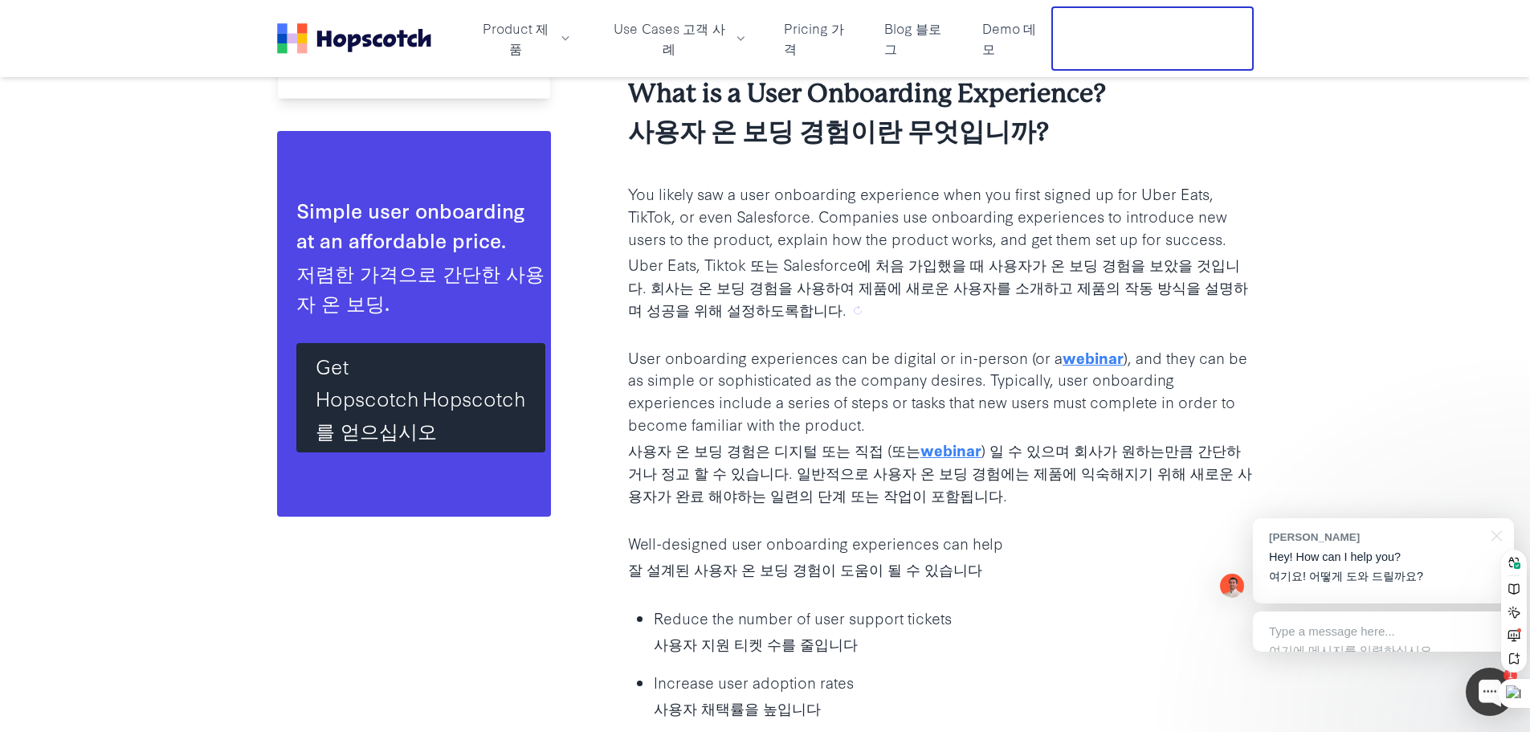
scroll to position [1935, 0]
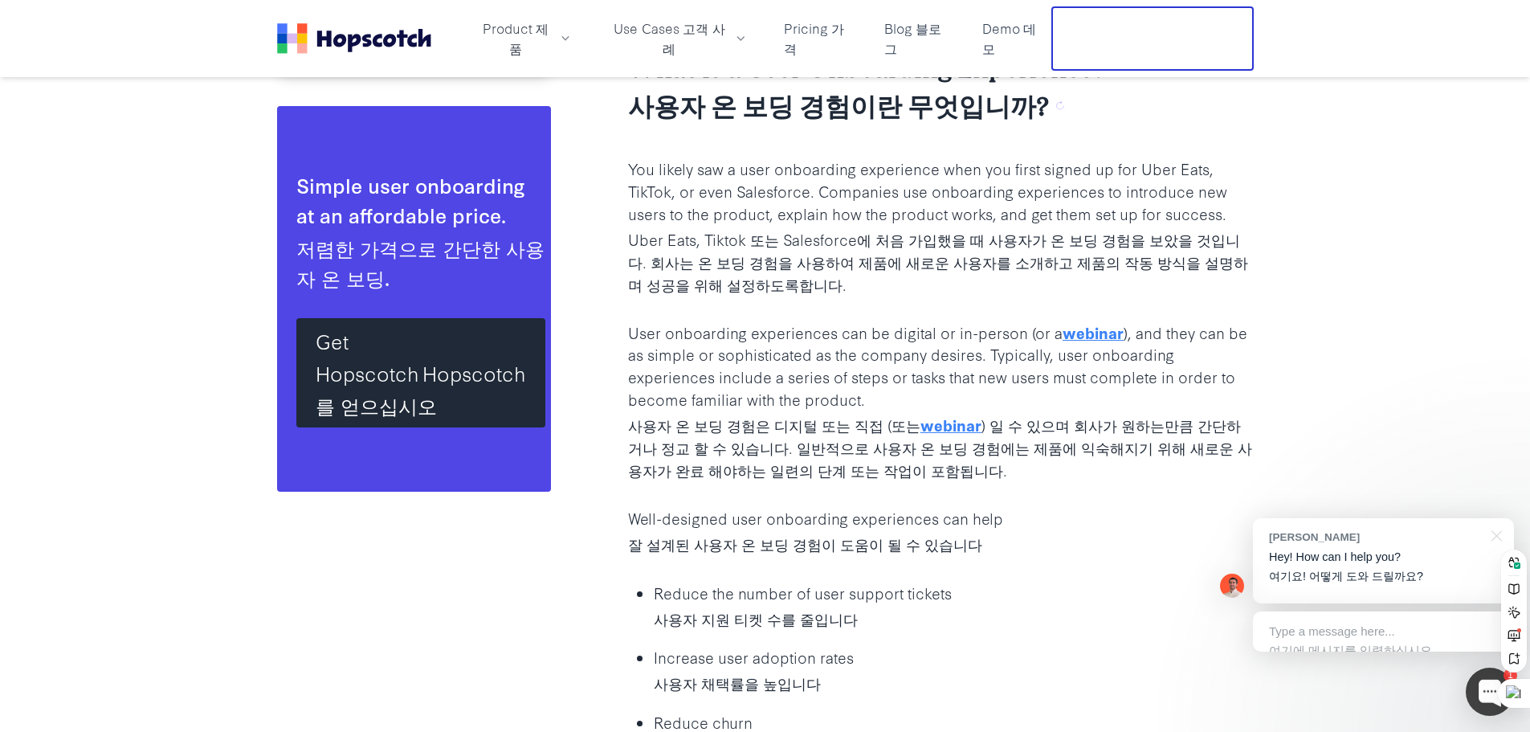
click at [1135, 176] on p "You likely saw a user onboarding experience when you first signed up for Uber E…" at bounding box center [941, 229] width 626 height 144
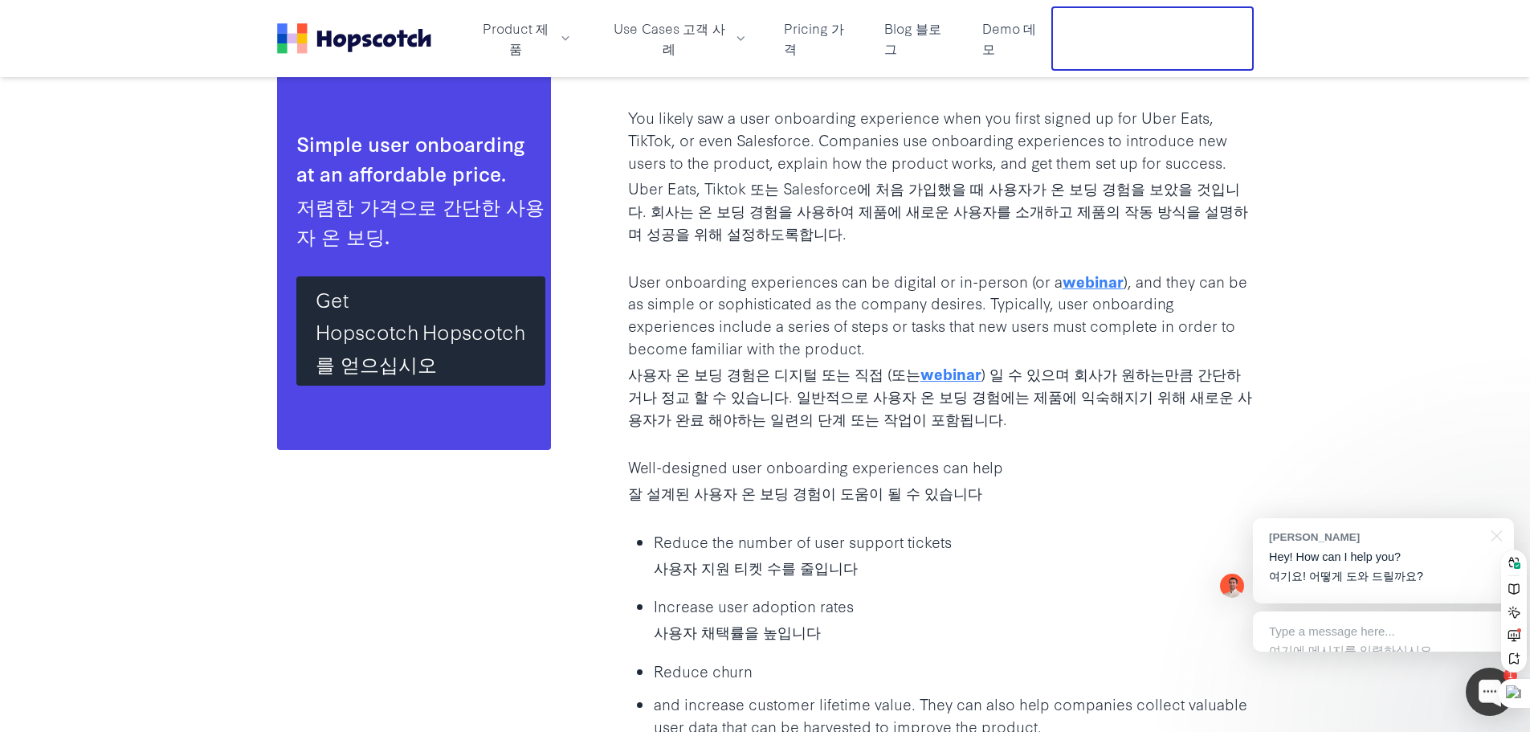
scroll to position [2015, 0]
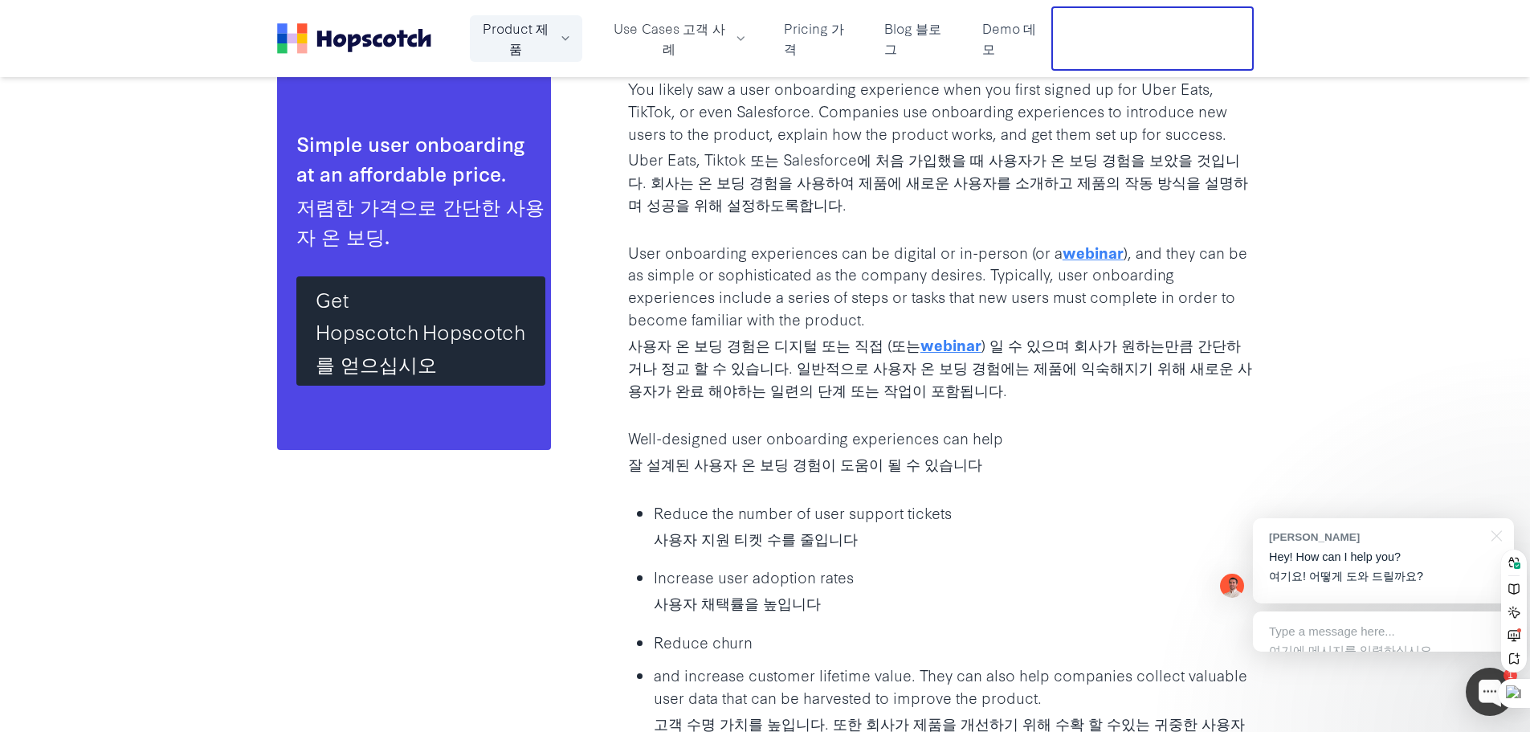
click at [536, 31] on sider-trans "제품" at bounding box center [528, 37] width 39 height 39
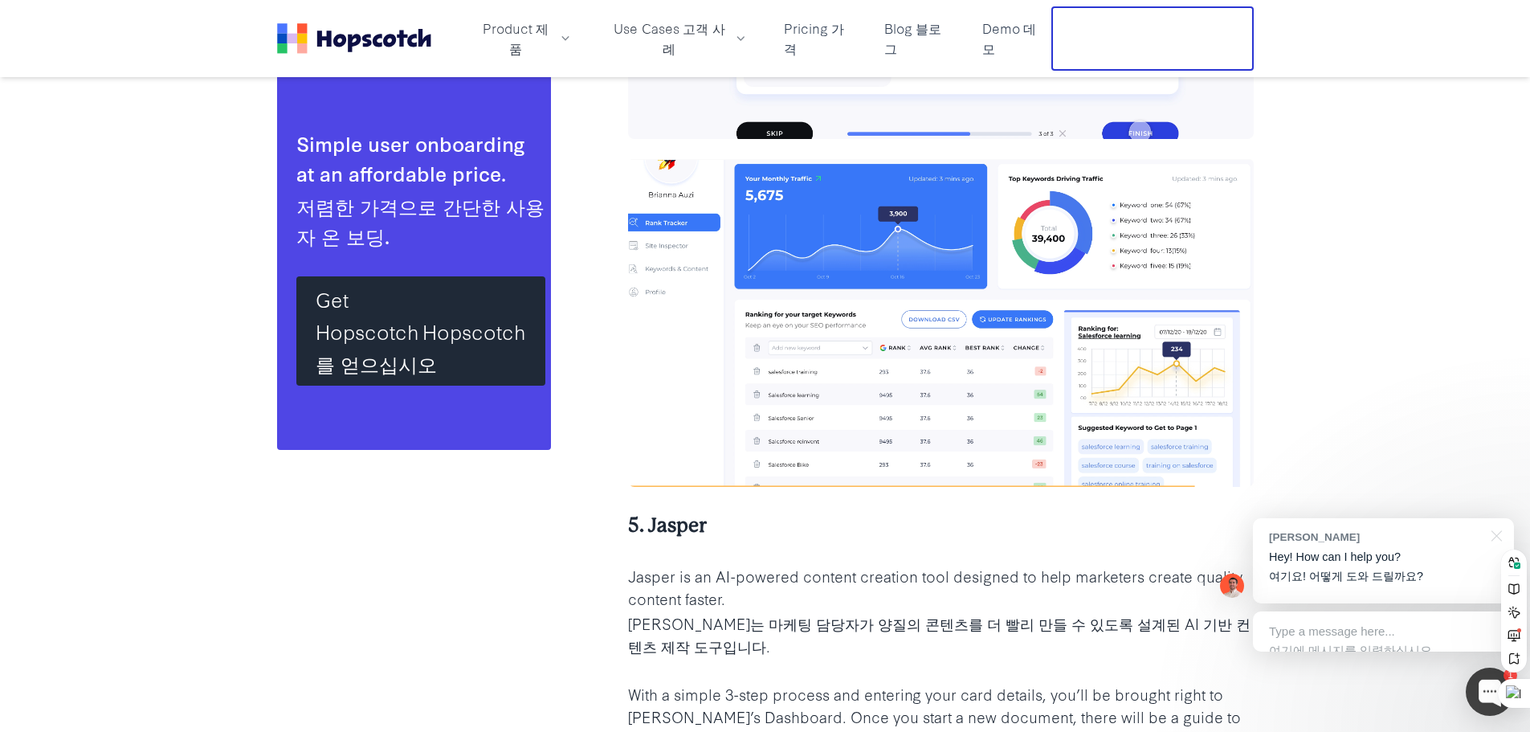
scroll to position [9968, 0]
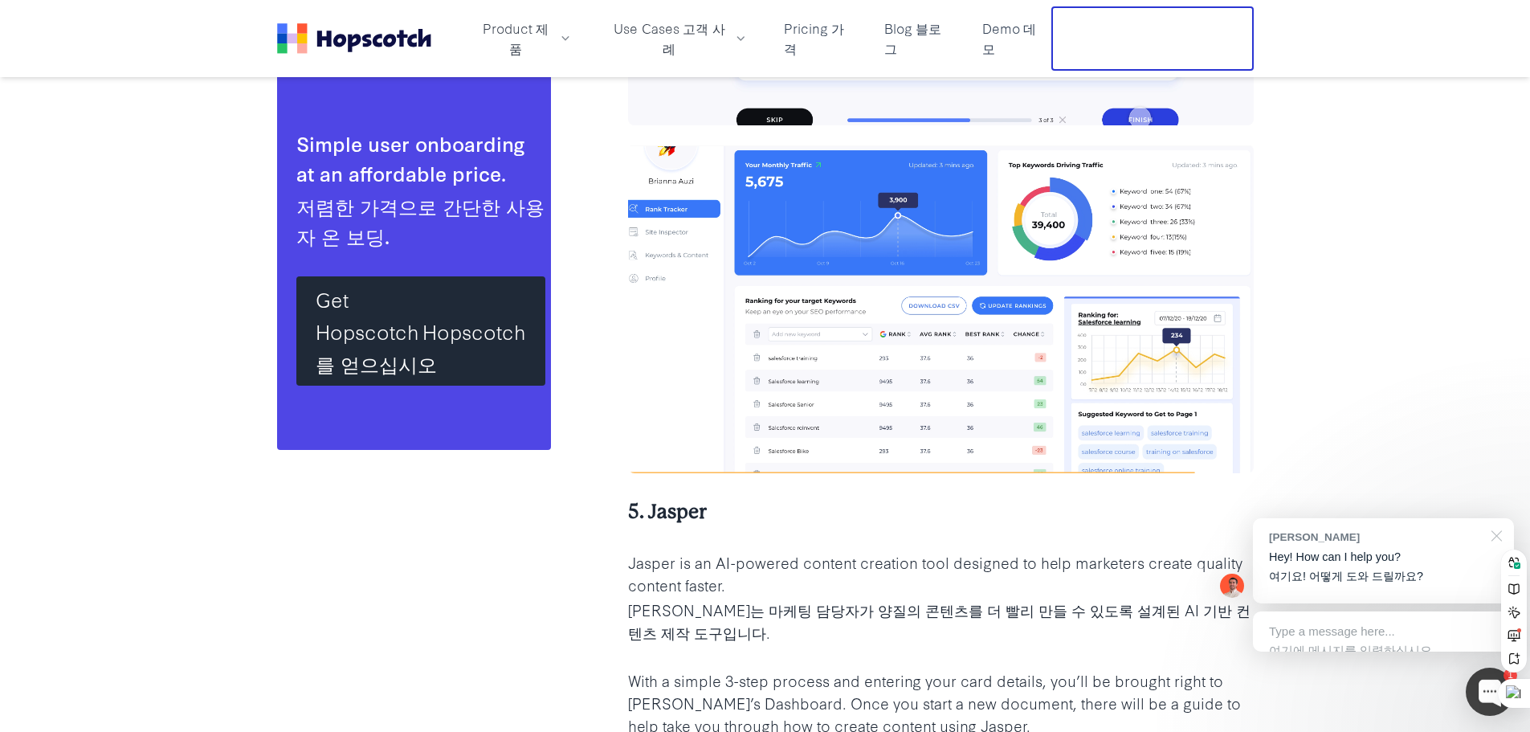
click at [1496, 540] on div at bounding box center [1494, 534] width 40 height 33
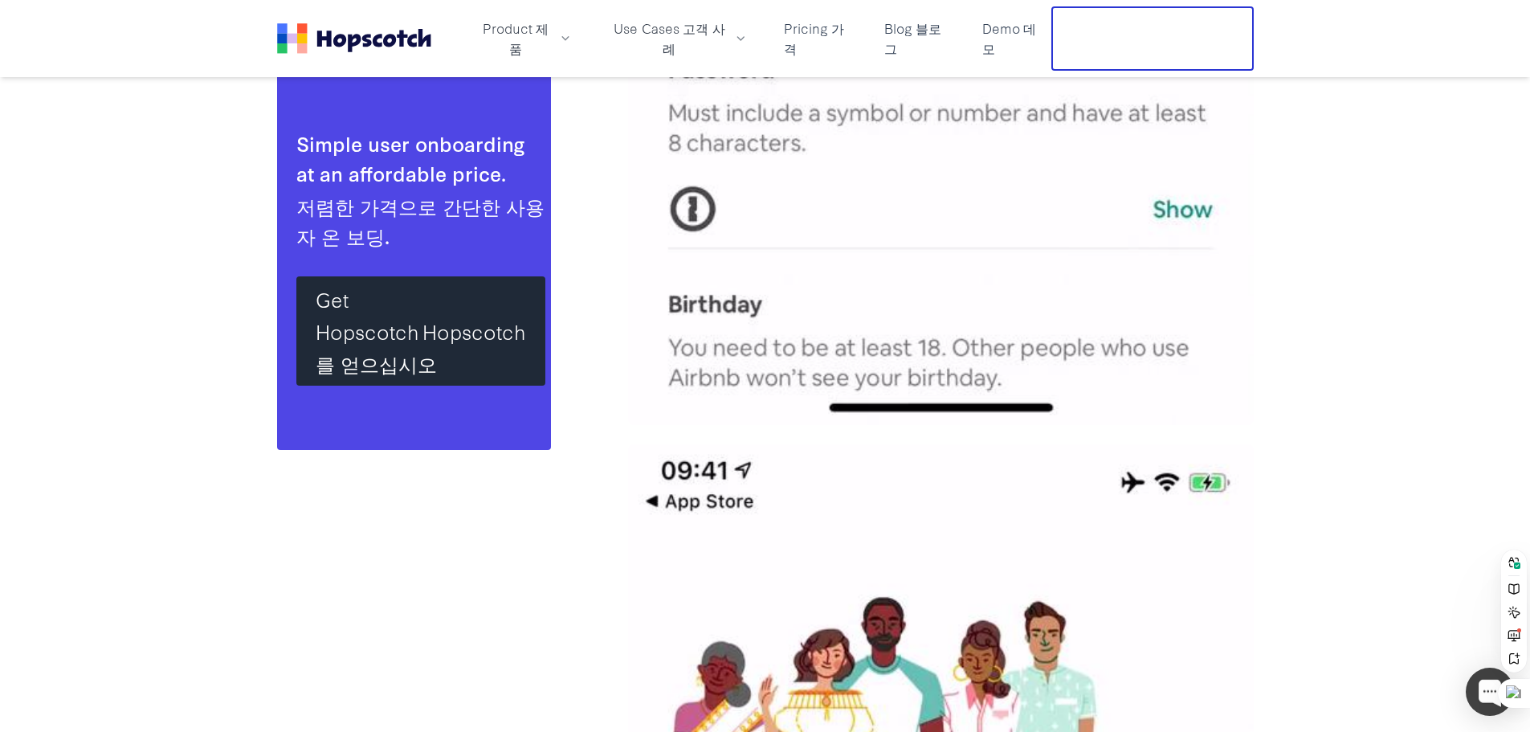
scroll to position [14546, 0]
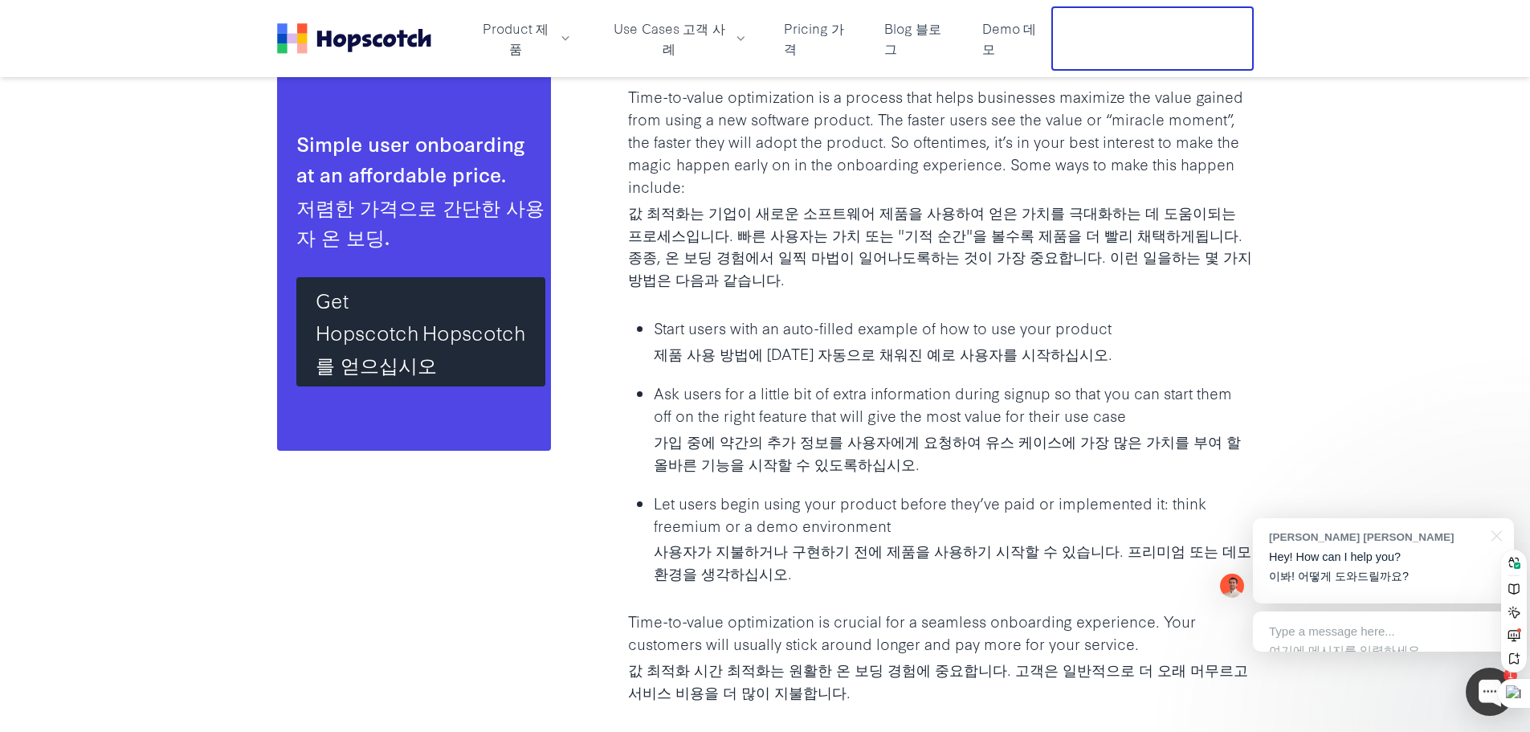
scroll to position [5382, 0]
click at [1492, 537] on div at bounding box center [1494, 534] width 40 height 33
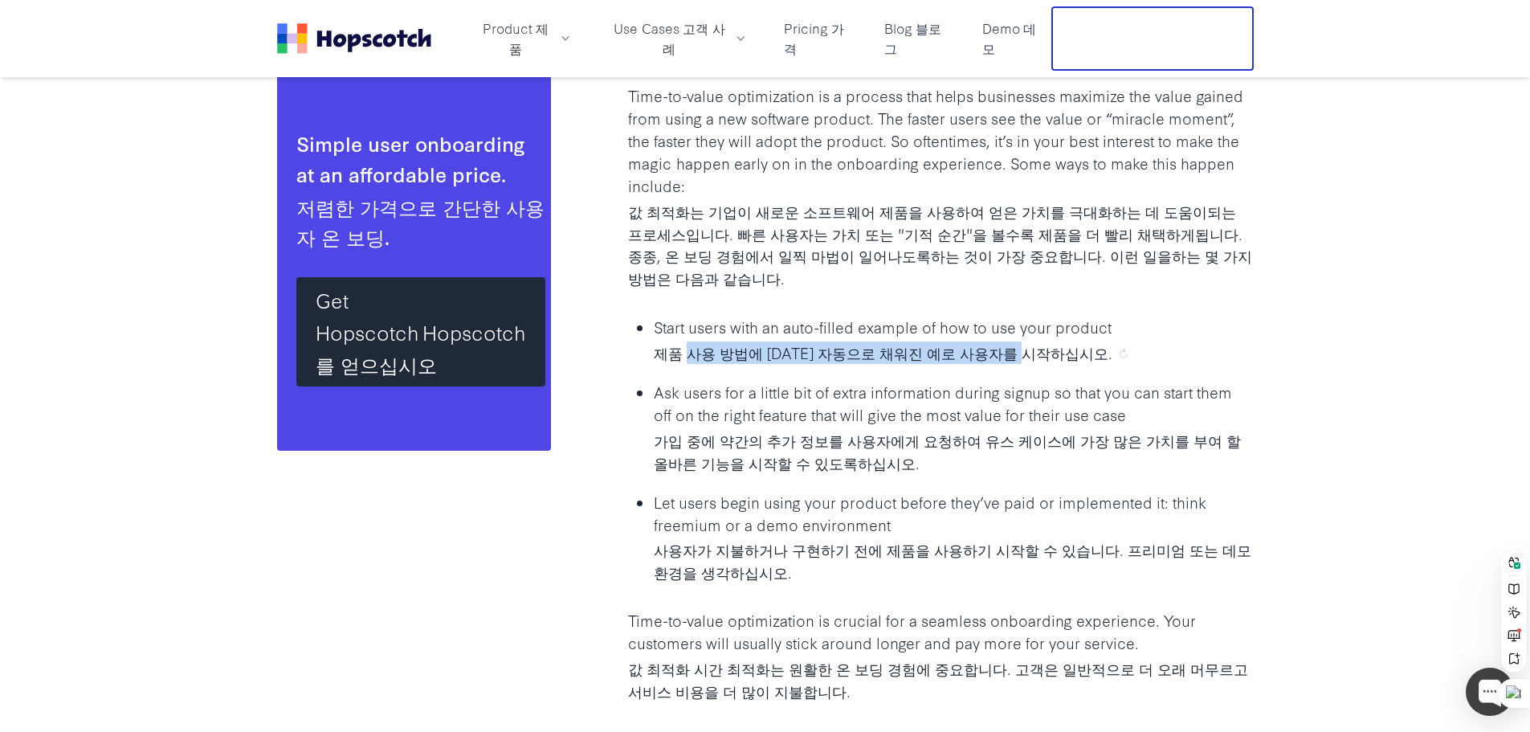
drag, startPoint x: 687, startPoint y: 307, endPoint x: 1036, endPoint y: 312, distance: 349.4
click at [1036, 341] on sider-trans-text "제품 사용 방법에 대한 자동으로 채워진 예로 사용자를 시작하십시오." at bounding box center [883, 352] width 459 height 22
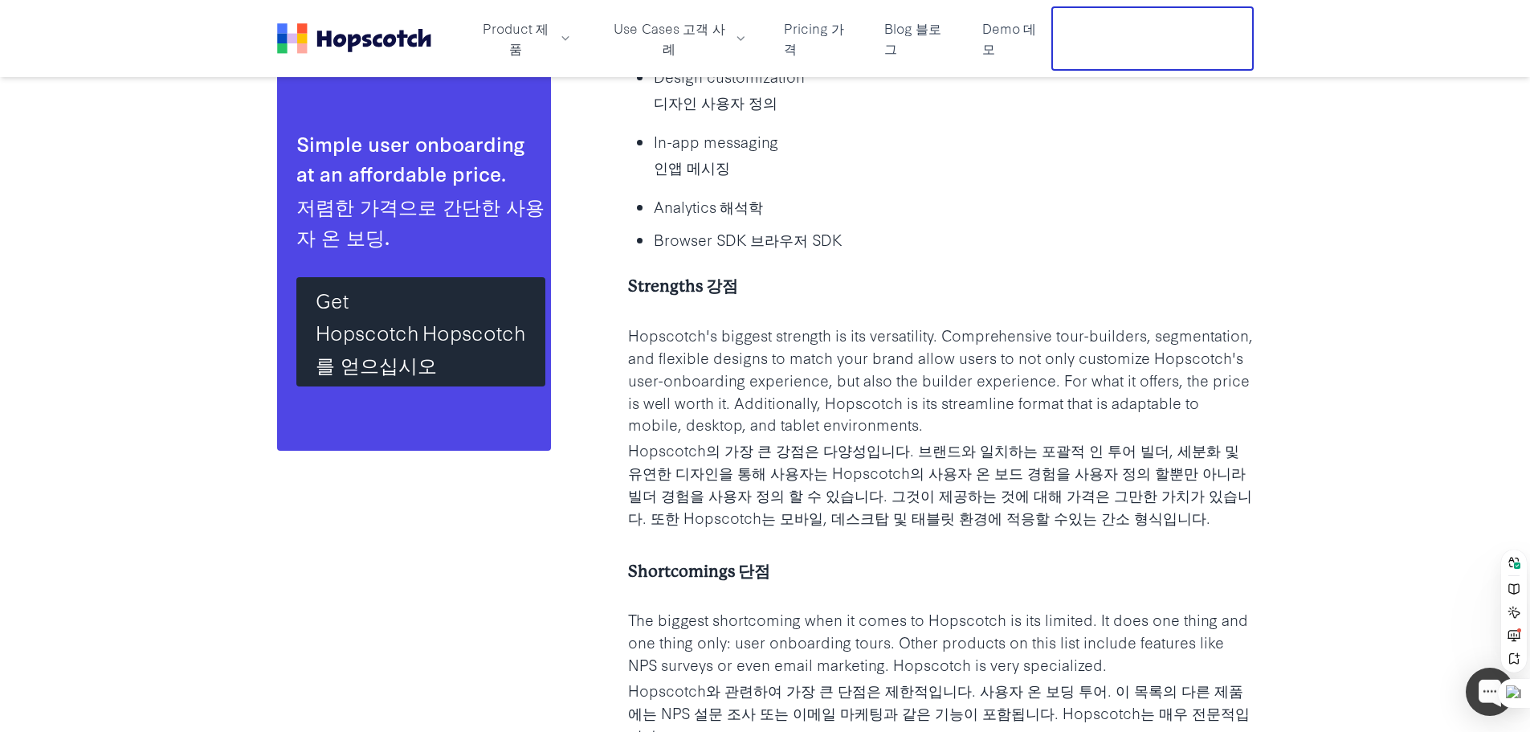
scroll to position [43784, 0]
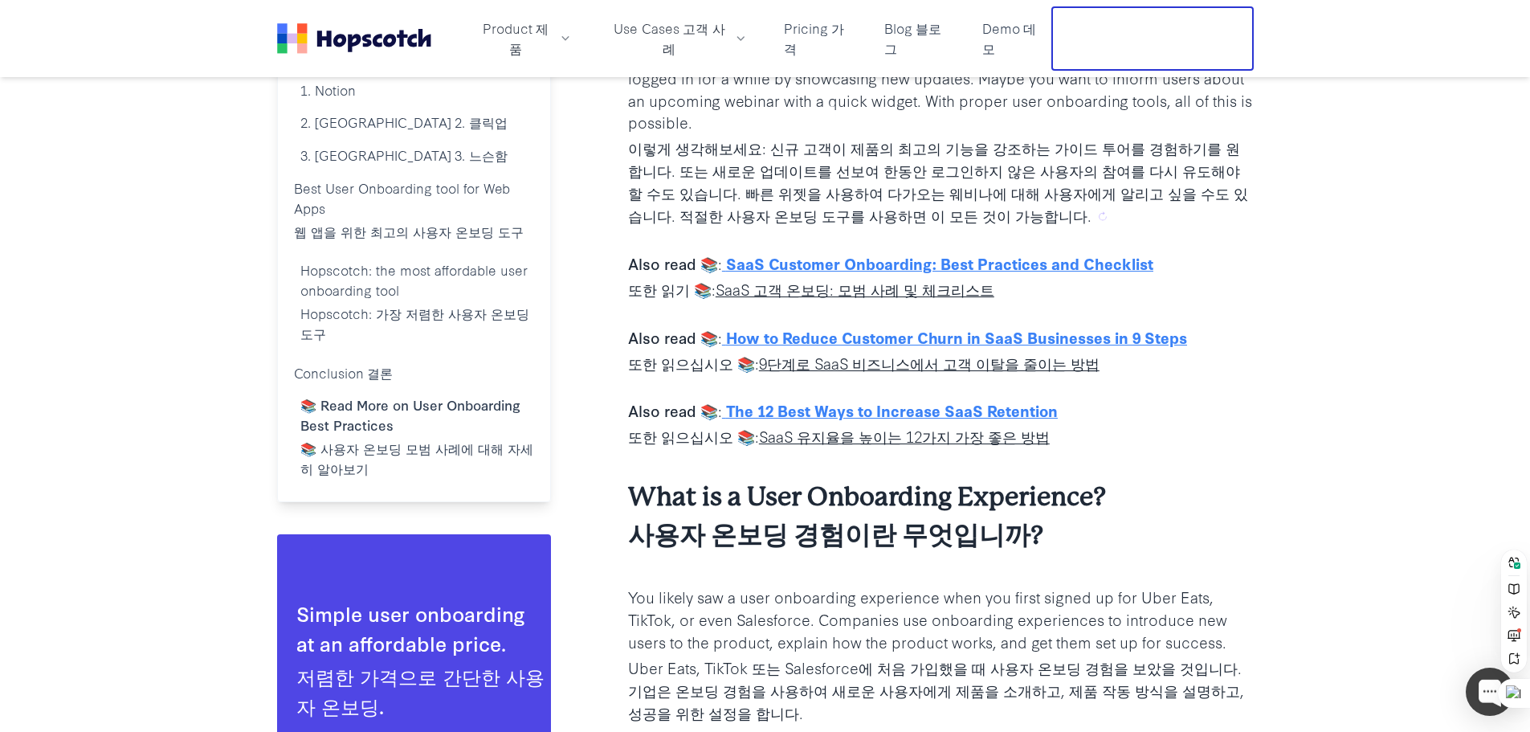
scroll to position [1526, 0]
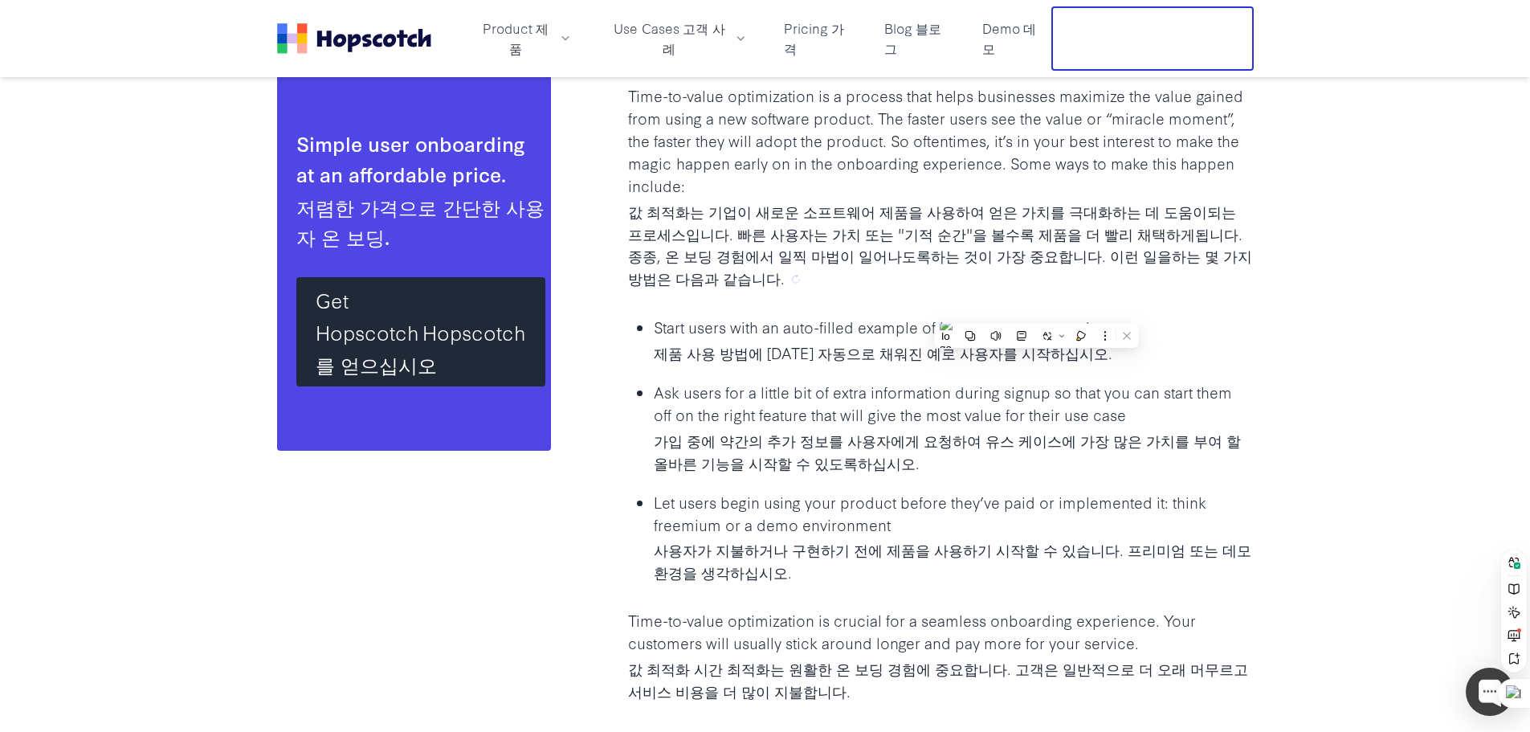
click at [1240, 224] on sider-trans-block "값 최적화는 기업이 새로운 소프트웨어 제품을 사용하여 얻은 가치를 극대화하는 데 도움이되는 프로세스입니다. 빠른 사용자는 가치 또는 "기적 순…" at bounding box center [941, 245] width 626 height 90
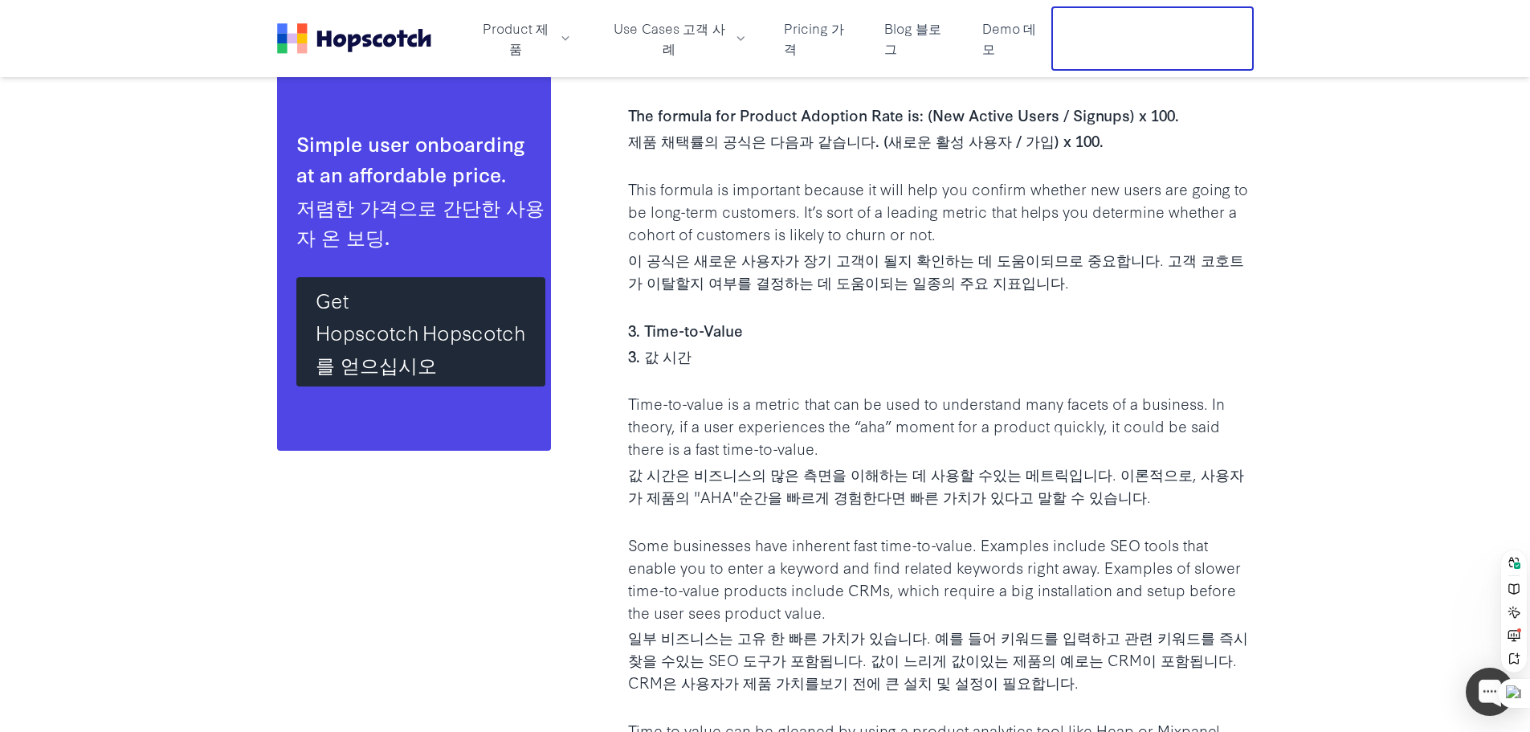
scroll to position [17752, 0]
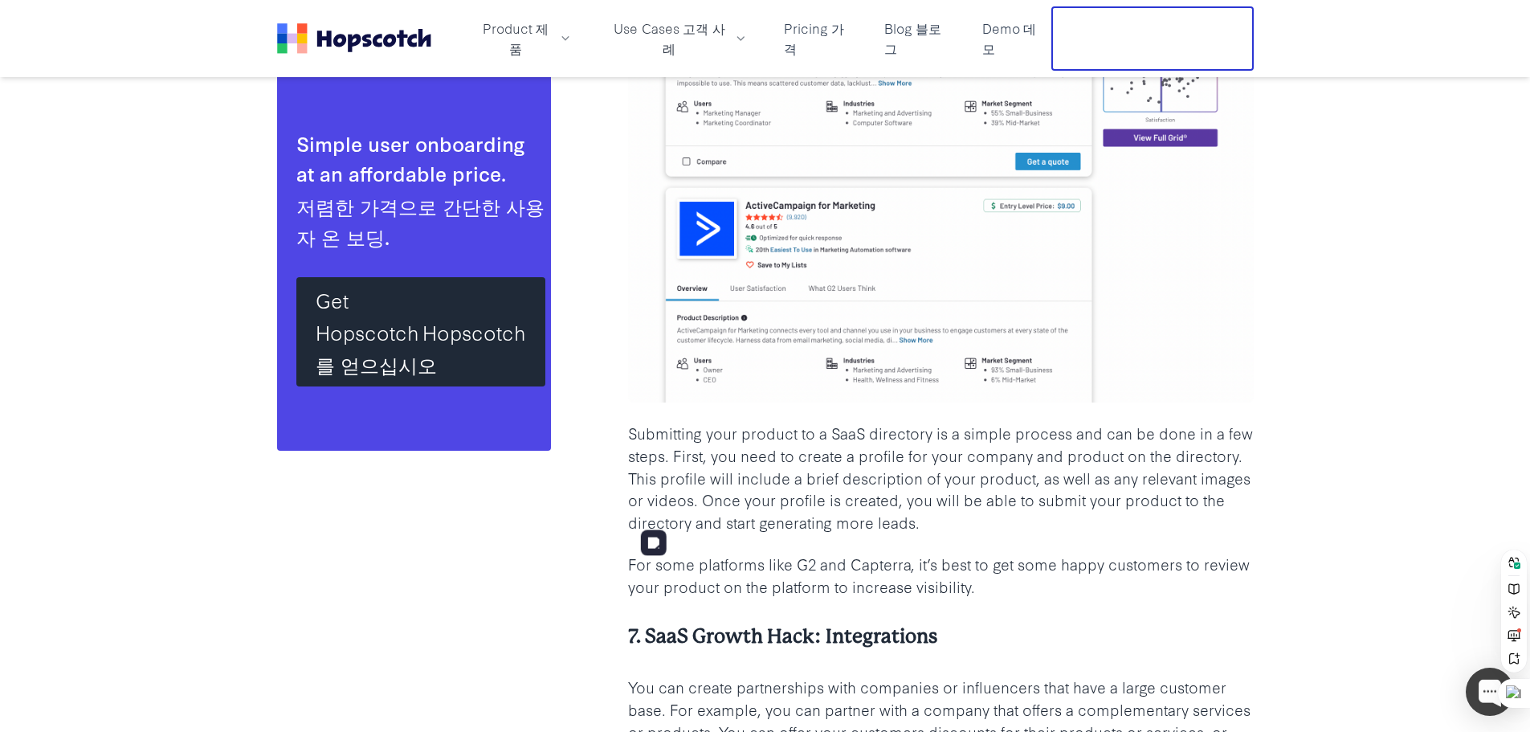
scroll to position [9478, 0]
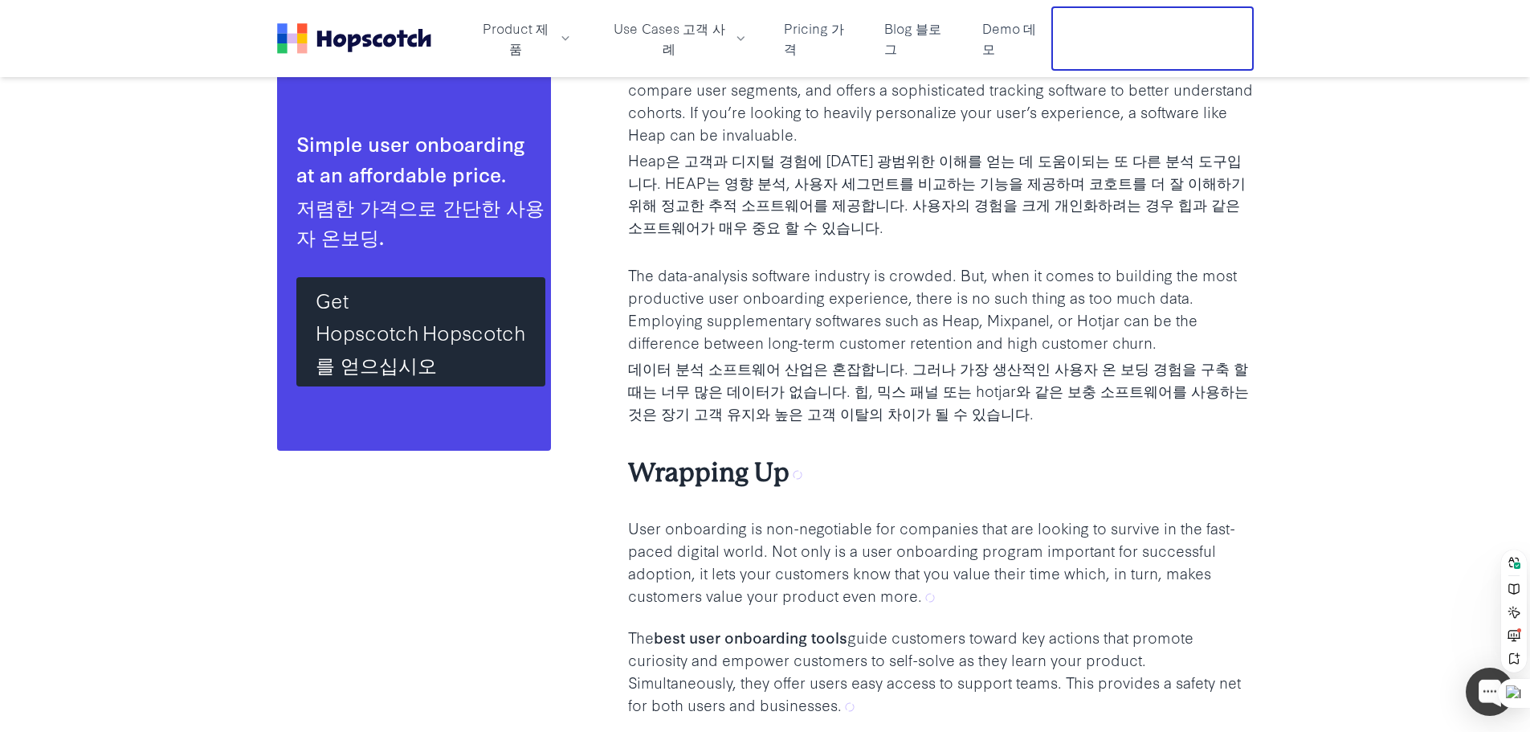
scroll to position [26531, 0]
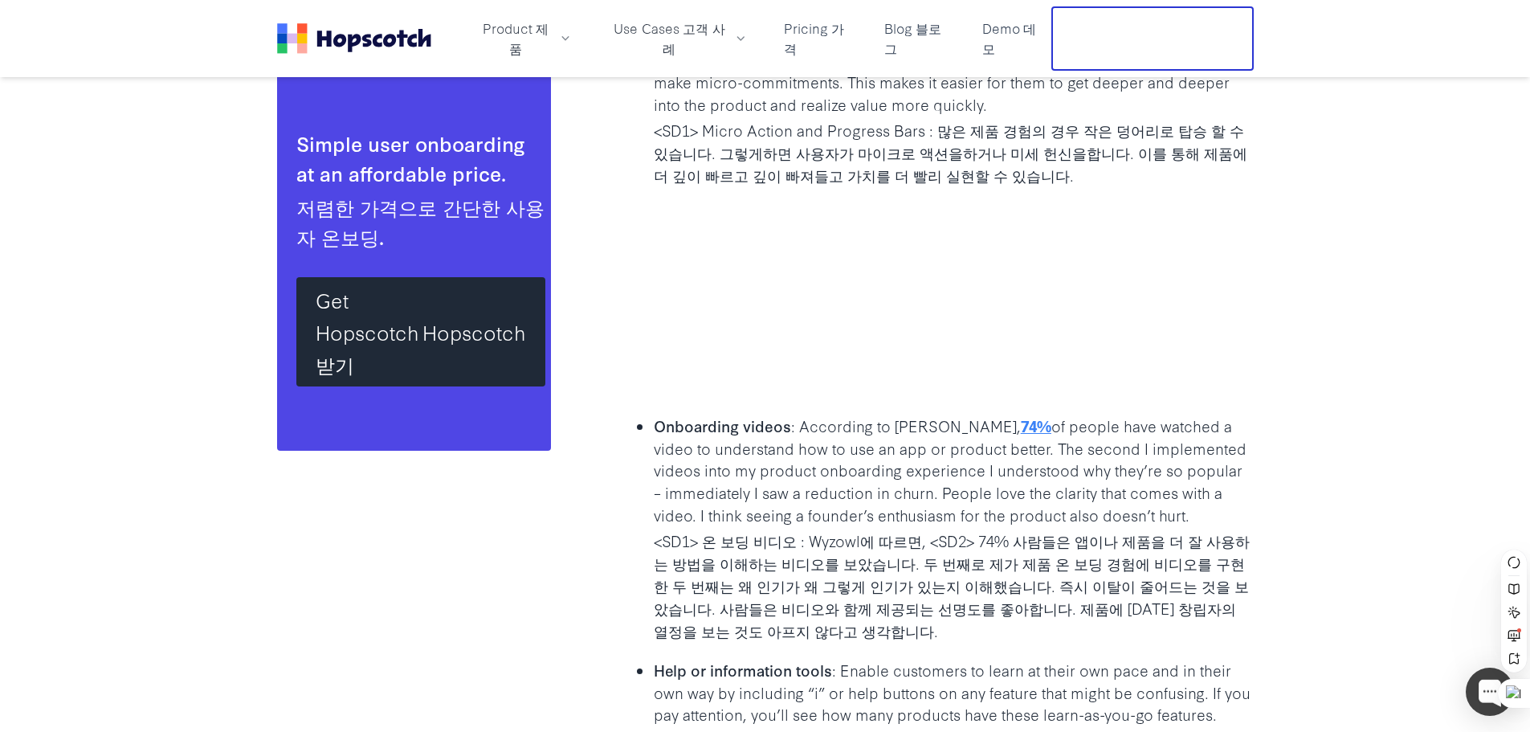
scroll to position [10238, 0]
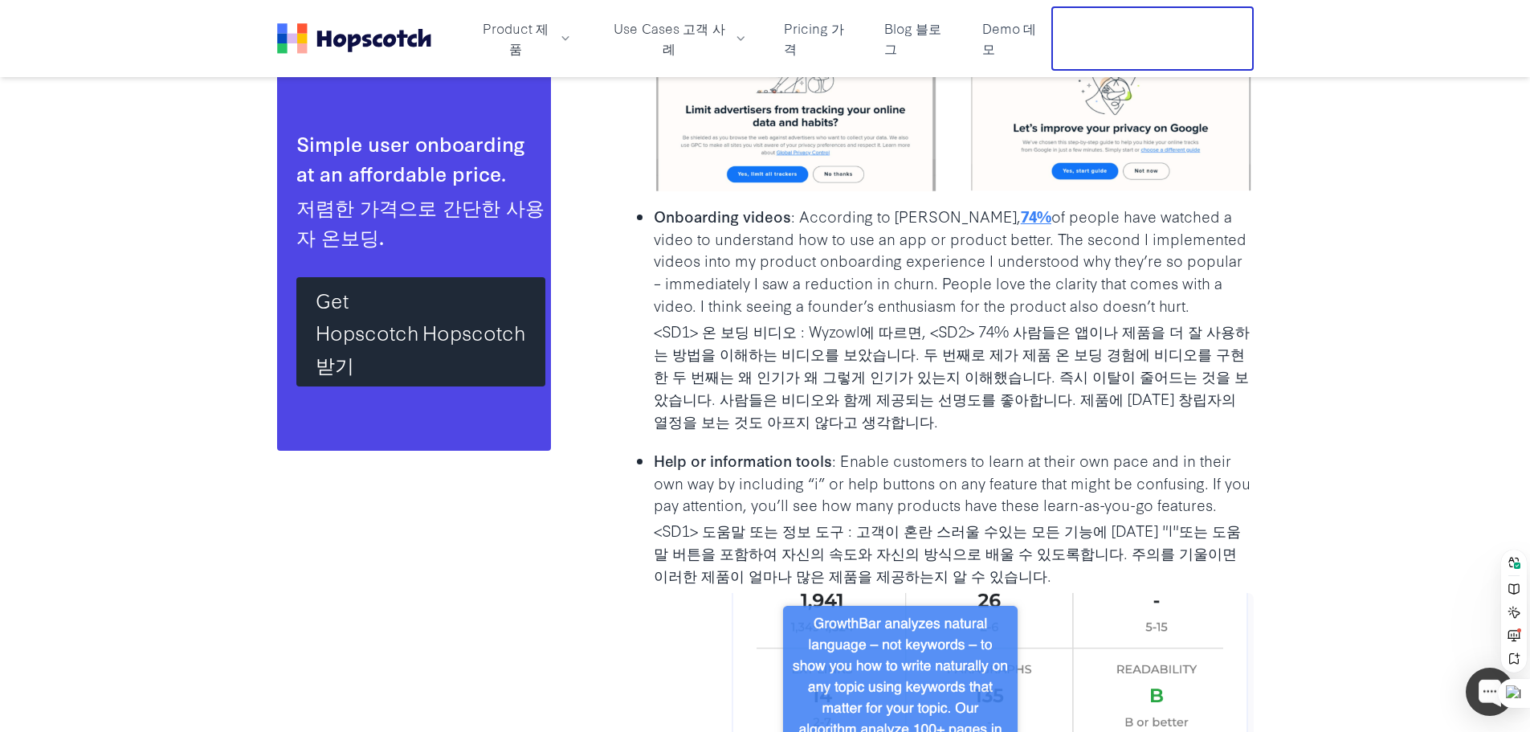
scroll to position [10479, 0]
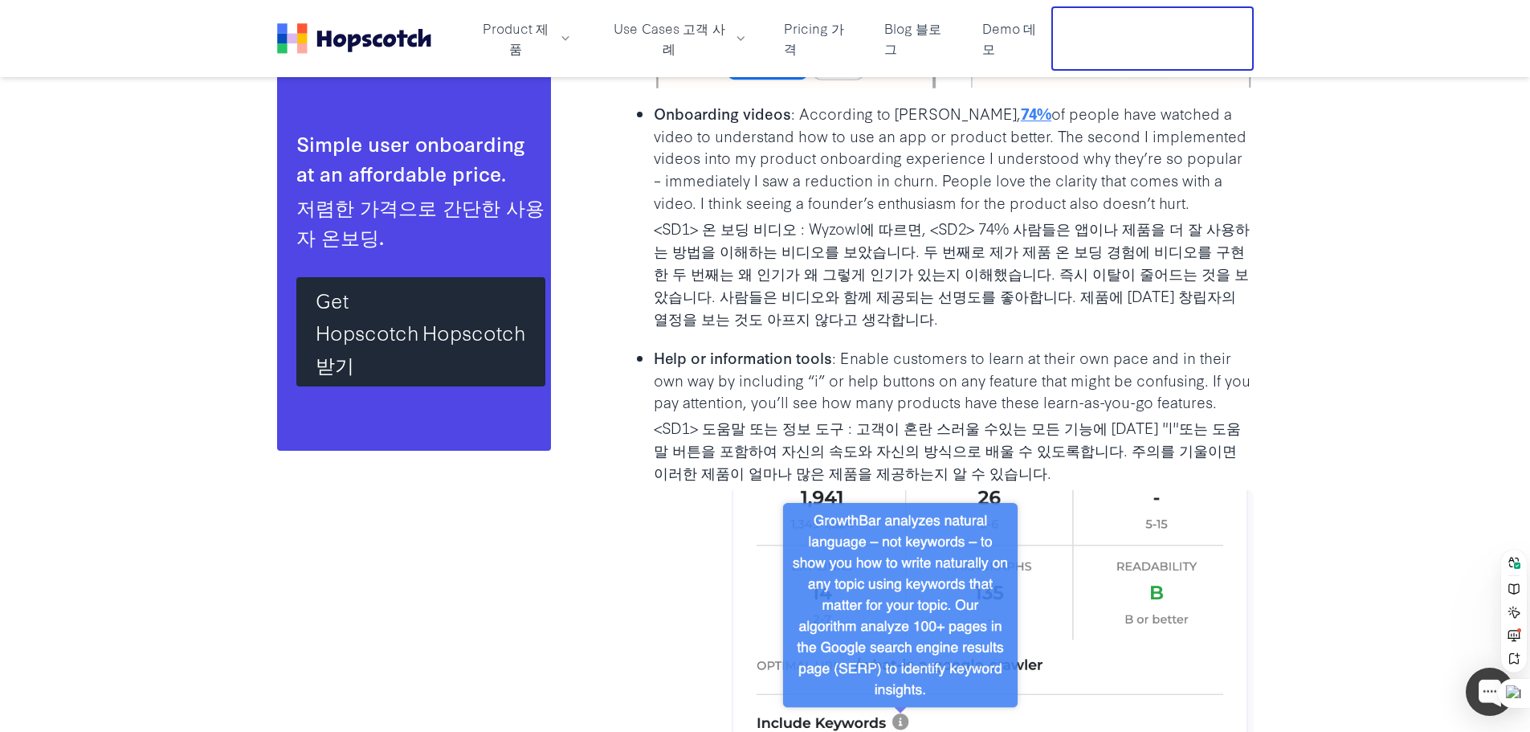
click at [949, 205] on ul "Micro actions and progress bars : For many product experiences you can break on…" at bounding box center [941, 516] width 626 height 1608
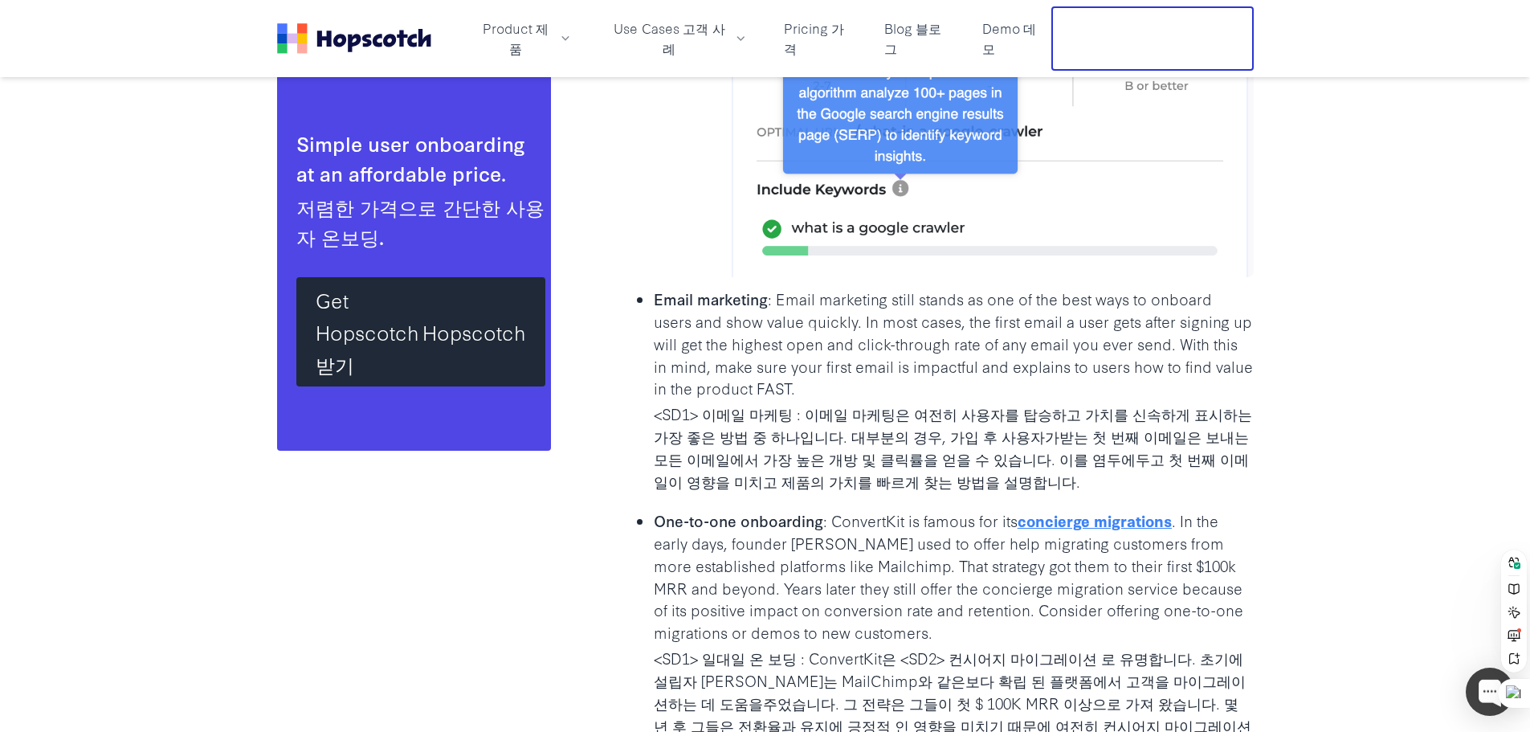
scroll to position [11042, 0]
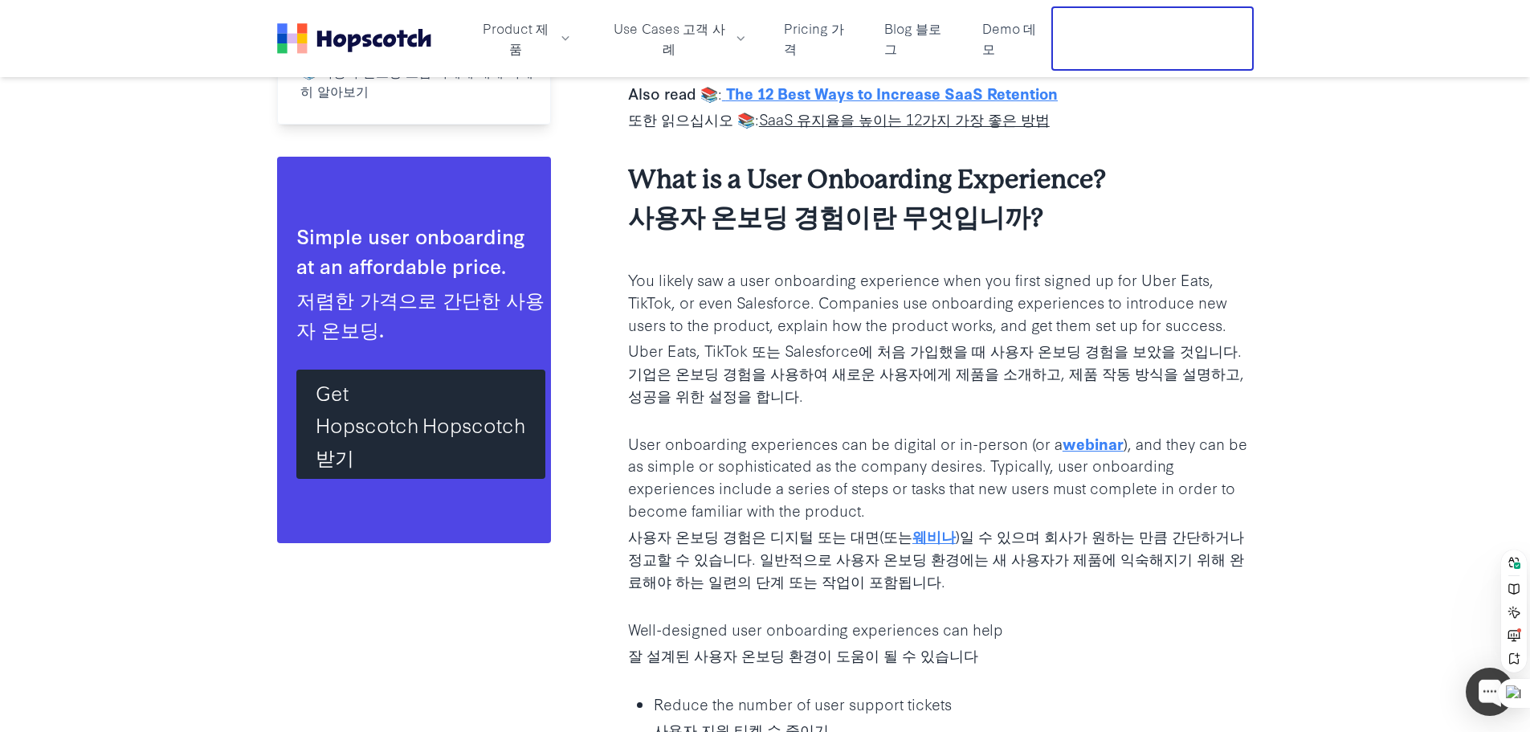
scroll to position [2008, 0]
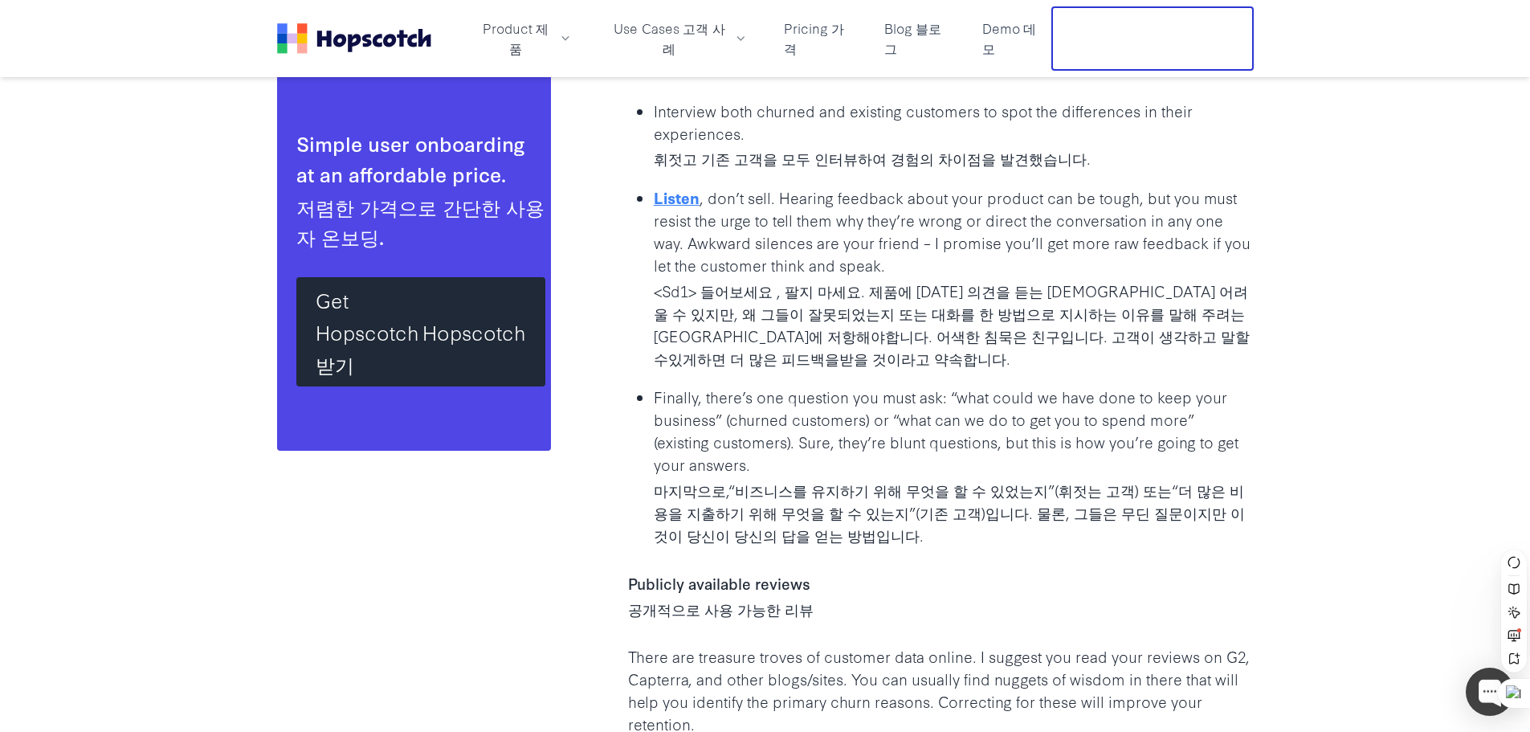
scroll to position [4485, 0]
